Goal: Task Accomplishment & Management: Manage account settings

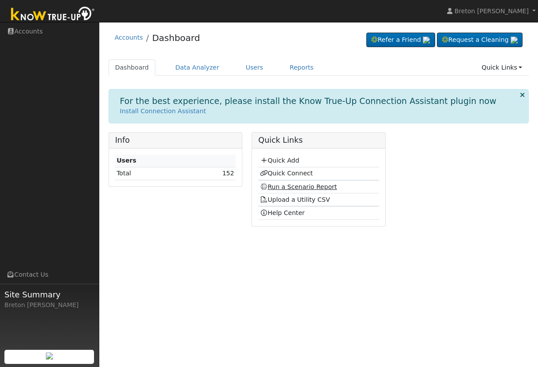
click at [290, 188] on link "Run a Scenario Report" at bounding box center [298, 186] width 77 height 7
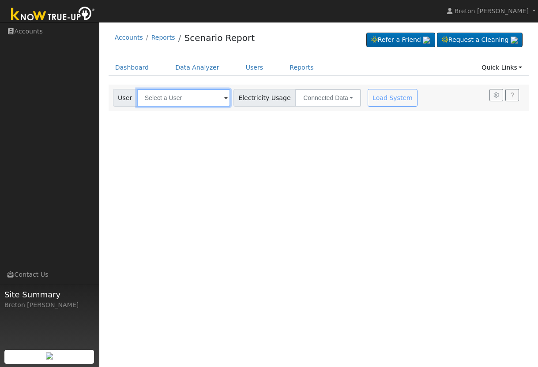
click at [162, 99] on input "text" at bounding box center [184, 98] width 94 height 18
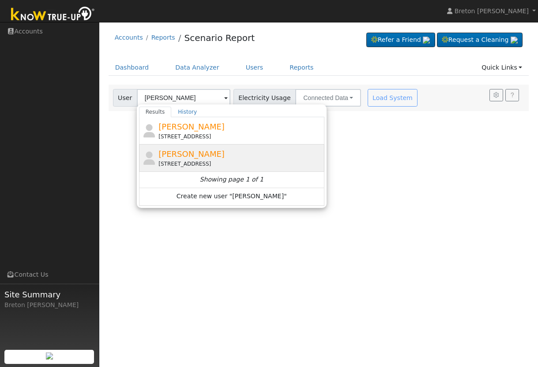
click at [197, 153] on span "Edward Perez" at bounding box center [191, 154] width 66 height 9
type input "Edward Perez"
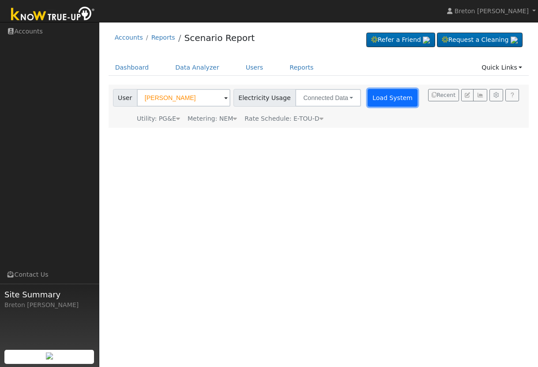
click at [375, 101] on button "Load System" at bounding box center [392, 98] width 50 height 18
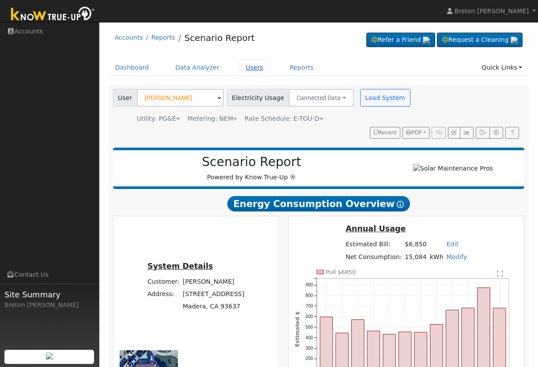
click at [254, 69] on link "Users" at bounding box center [254, 68] width 31 height 16
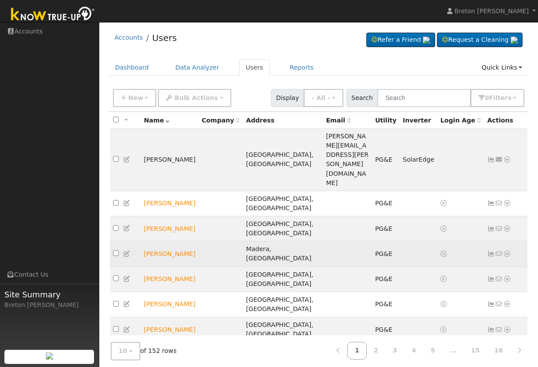
scroll to position [14, 0]
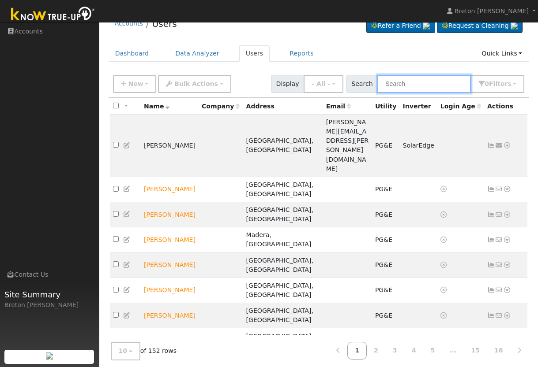
click at [413, 84] on input "text" at bounding box center [424, 84] width 94 height 18
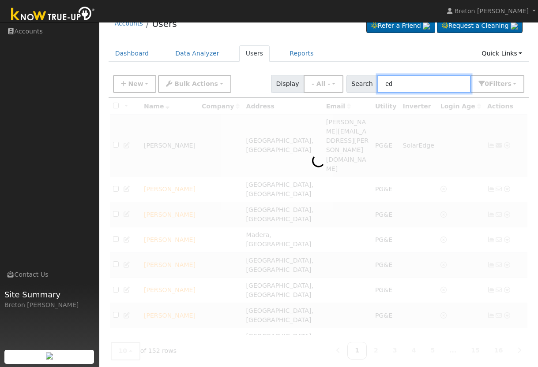
scroll to position [1, 0]
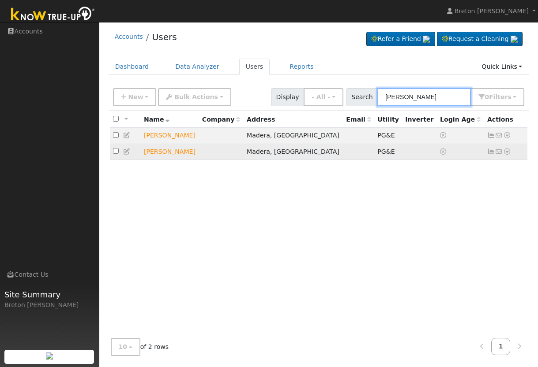
type input "edward"
click at [243, 157] on td at bounding box center [221, 152] width 45 height 16
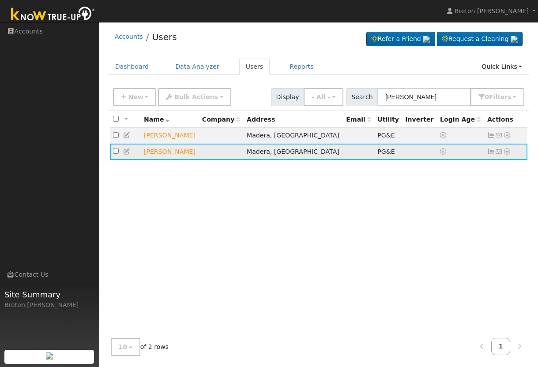
click at [243, 157] on td at bounding box center [221, 152] width 45 height 16
click at [115, 153] on input "checkbox" at bounding box center [116, 151] width 6 height 6
click at [167, 155] on td "Edward Perez" at bounding box center [170, 152] width 58 height 16
click at [116, 153] on input "checkbox" at bounding box center [116, 151] width 6 height 6
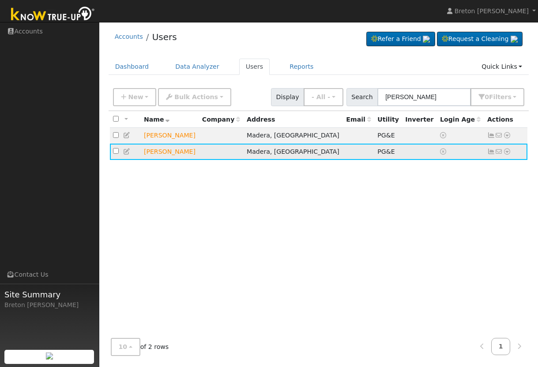
checkbox input "false"
click at [165, 150] on td "[PERSON_NAME]" at bounding box center [170, 152] width 58 height 16
click at [507, 153] on icon at bounding box center [507, 152] width 8 height 6
click at [212, 151] on td at bounding box center [221, 152] width 45 height 16
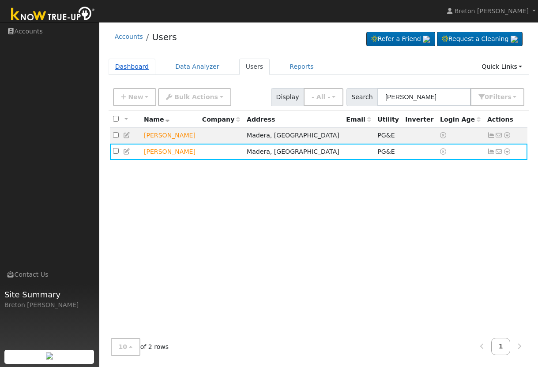
click at [130, 65] on link "Dashboard" at bounding box center [132, 67] width 47 height 16
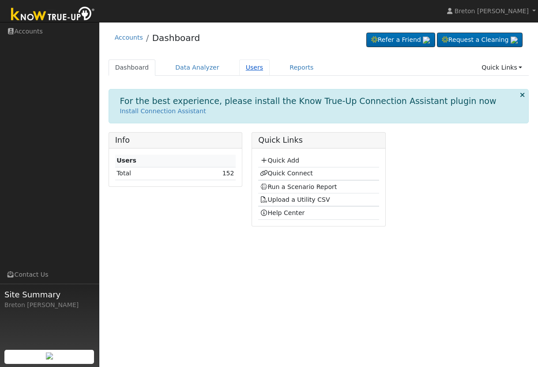
click at [248, 69] on link "Users" at bounding box center [254, 68] width 31 height 16
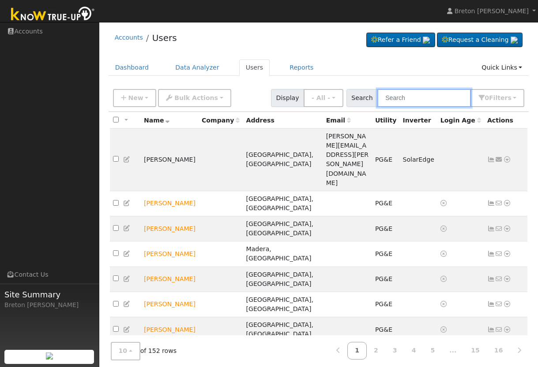
click at [437, 101] on input "text" at bounding box center [424, 98] width 94 height 18
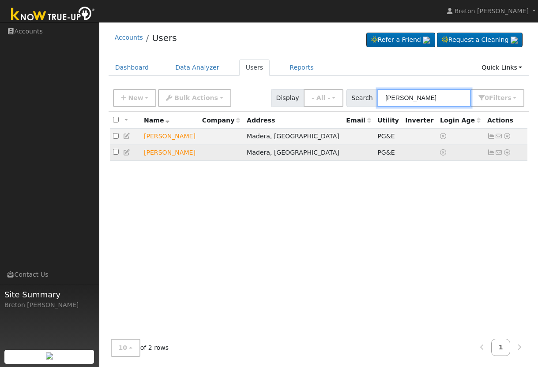
type input "[PERSON_NAME]"
click at [274, 154] on td "Madera, [GEOGRAPHIC_DATA]" at bounding box center [292, 153] width 99 height 16
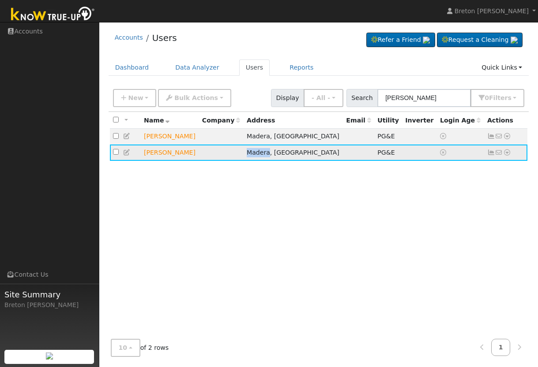
click at [274, 154] on td "Madera, [GEOGRAPHIC_DATA]" at bounding box center [292, 153] width 99 height 16
click at [374, 150] on td "PG&E" at bounding box center [388, 153] width 28 height 16
click at [460, 154] on td at bounding box center [460, 153] width 47 height 16
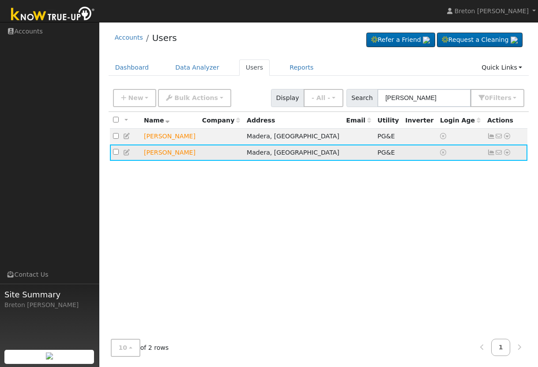
click at [460, 154] on td at bounding box center [460, 153] width 47 height 16
click at [490, 154] on icon at bounding box center [491, 153] width 8 height 6
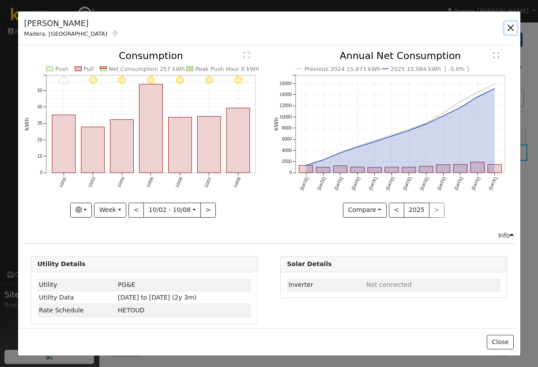
click at [509, 27] on button "button" at bounding box center [510, 28] width 12 height 12
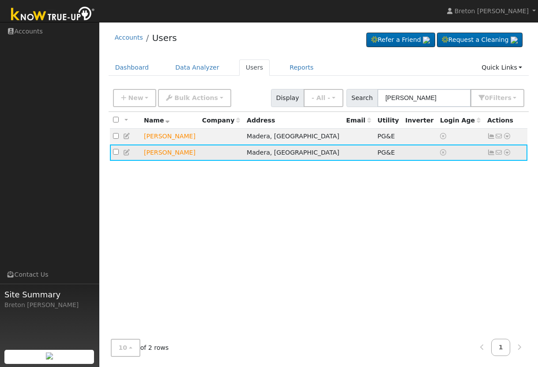
click at [126, 154] on icon at bounding box center [127, 153] width 8 height 6
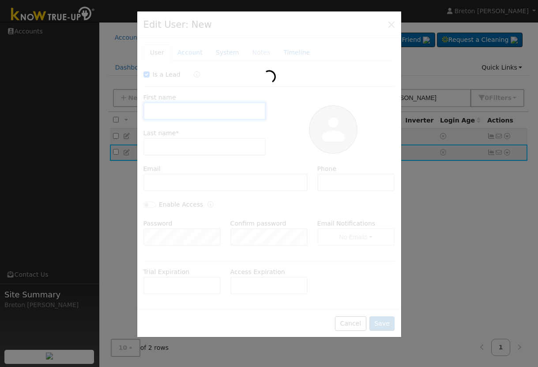
checkbox input "true"
type input "[PERSON_NAME]"
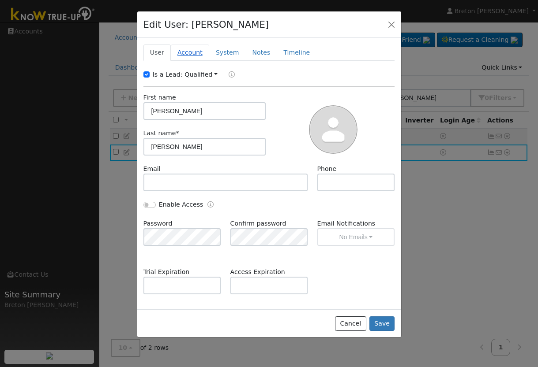
click at [187, 52] on link "Account" at bounding box center [190, 53] width 38 height 16
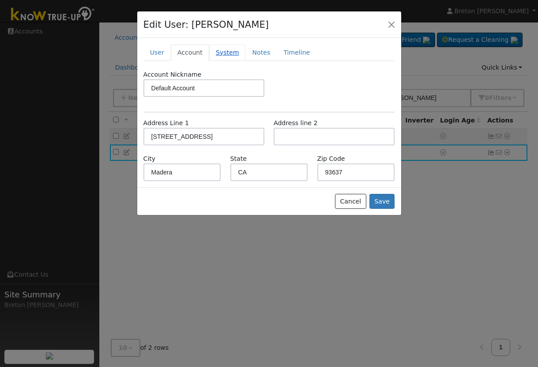
click at [219, 54] on link "System" at bounding box center [227, 53] width 37 height 16
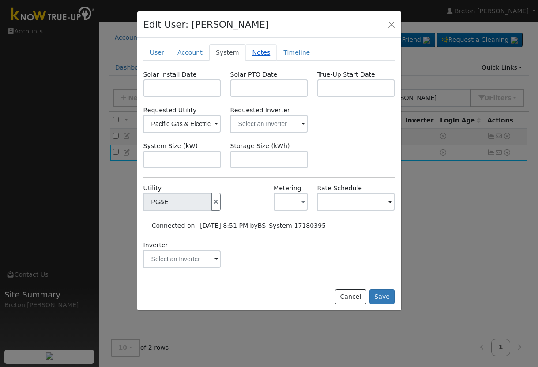
click at [255, 54] on link "Notes" at bounding box center [260, 53] width 31 height 16
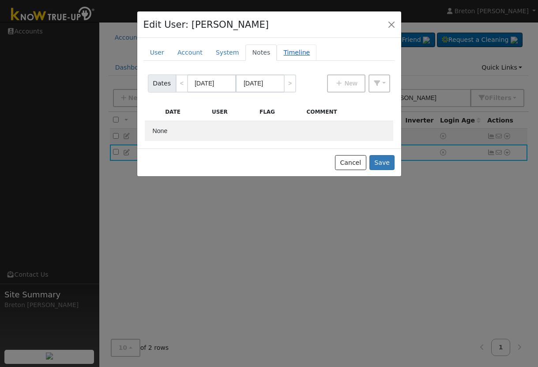
click at [288, 52] on link "Timeline" at bounding box center [297, 53] width 40 height 16
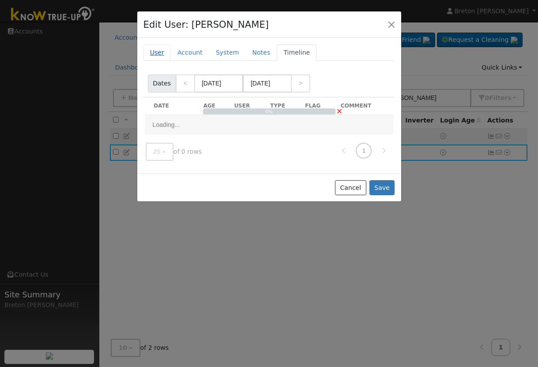
click at [152, 52] on link "User" at bounding box center [156, 53] width 27 height 16
